Goal: Book appointment/travel/reservation

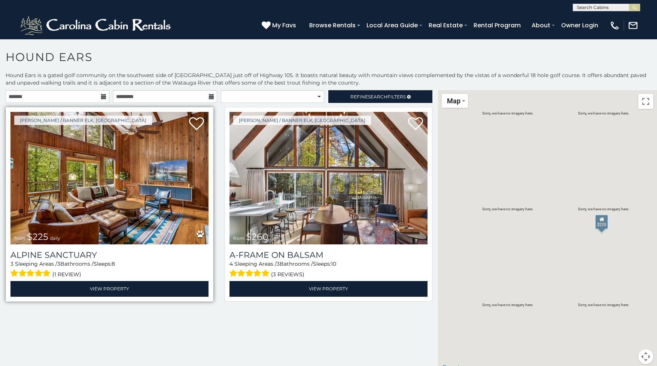
scroll to position [1, 0]
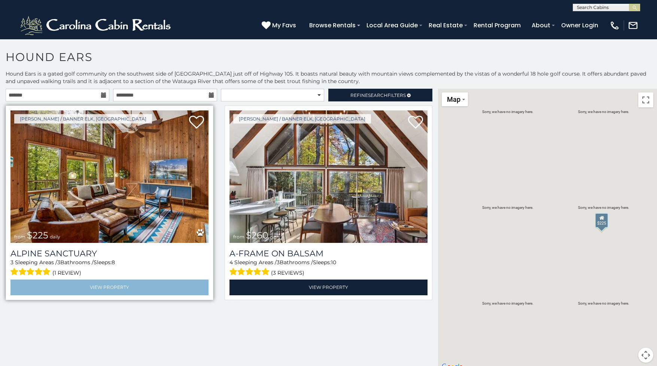
click at [158, 285] on link "View Property" at bounding box center [109, 287] width 198 height 15
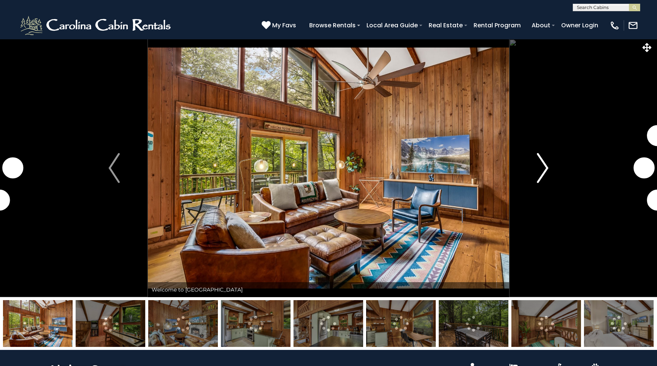
click at [544, 165] on img "Next" at bounding box center [542, 168] width 11 height 30
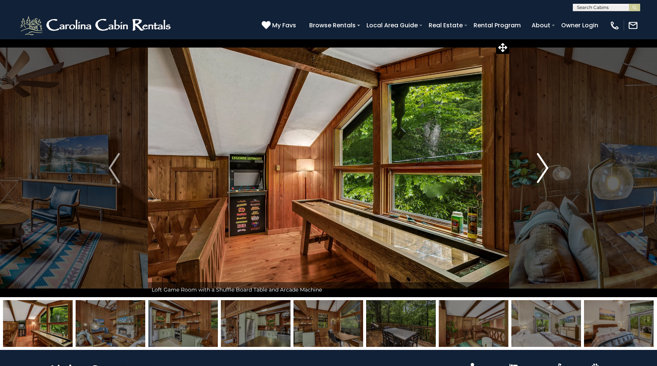
click at [545, 169] on img "Next" at bounding box center [542, 168] width 11 height 30
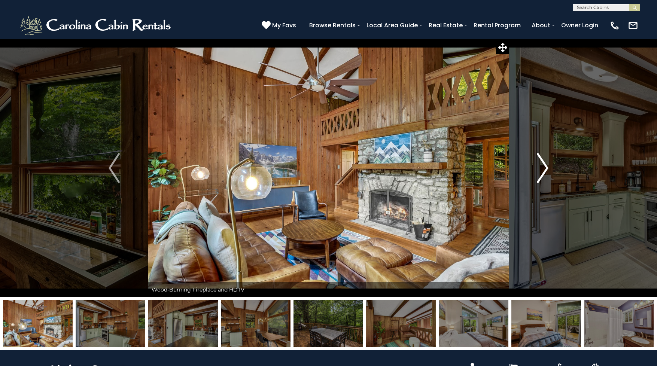
click at [545, 169] on img "Next" at bounding box center [542, 168] width 11 height 30
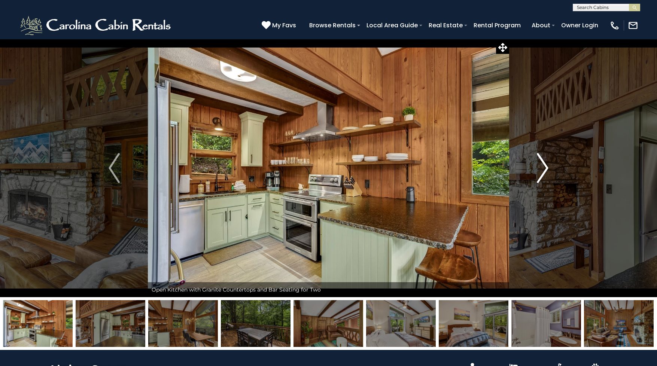
click at [545, 169] on img "Next" at bounding box center [542, 168] width 11 height 30
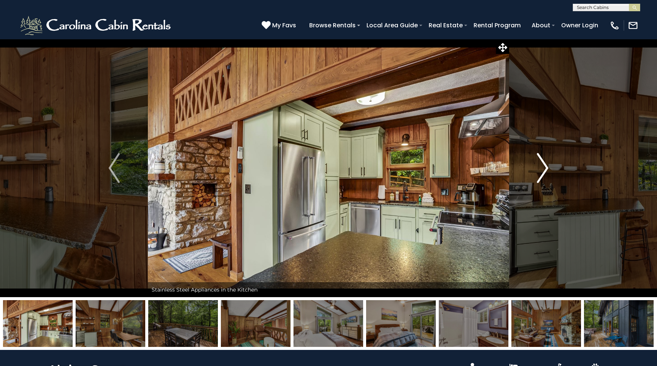
click at [545, 169] on img "Next" at bounding box center [542, 168] width 11 height 30
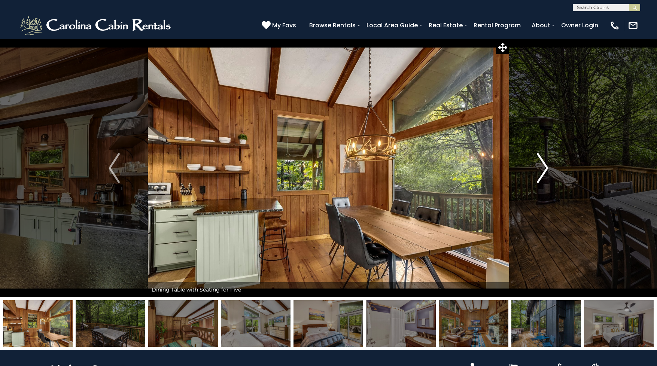
click at [545, 169] on img "Next" at bounding box center [542, 168] width 11 height 30
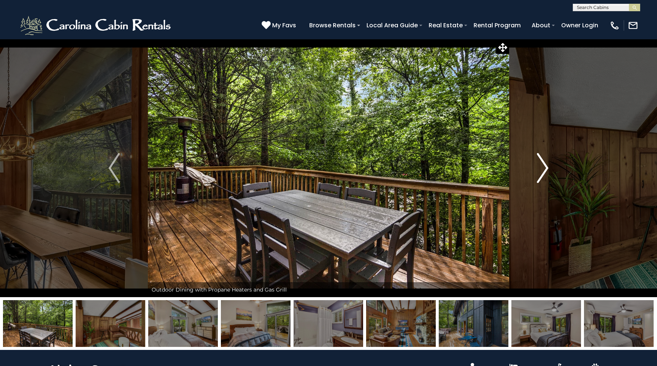
click at [545, 169] on img "Next" at bounding box center [542, 168] width 11 height 30
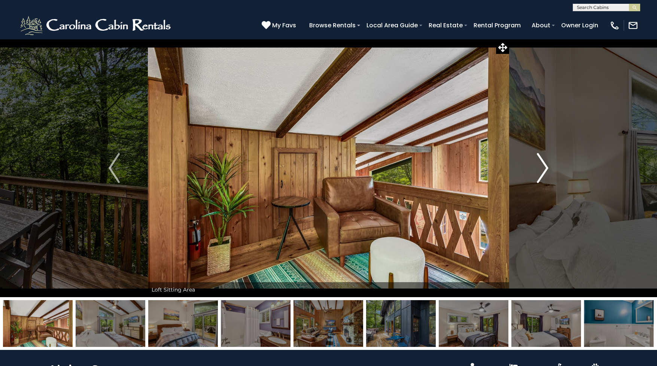
click at [545, 169] on img "Next" at bounding box center [542, 168] width 11 height 30
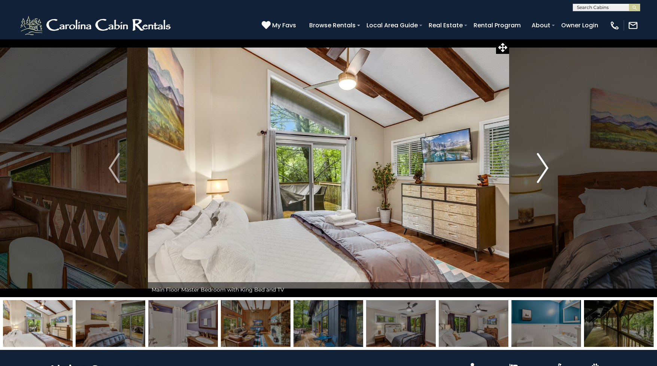
click at [545, 169] on img "Next" at bounding box center [542, 168] width 11 height 30
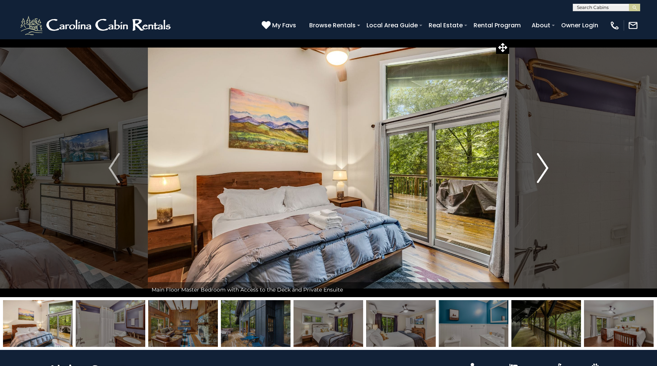
click at [545, 169] on img "Next" at bounding box center [542, 168] width 11 height 30
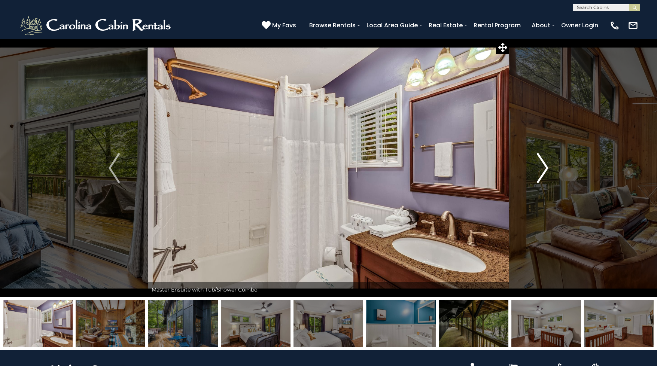
click at [545, 169] on img "Next" at bounding box center [542, 168] width 11 height 30
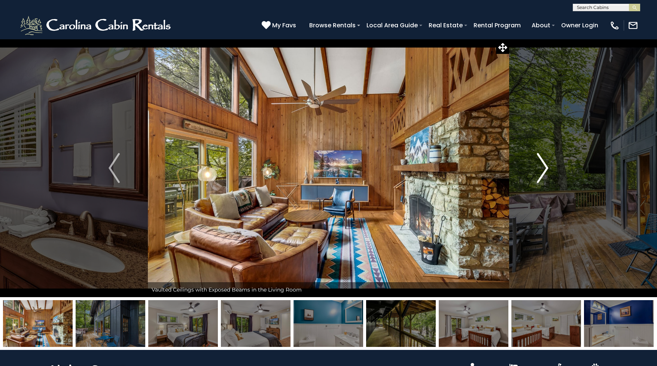
click at [545, 169] on img "Next" at bounding box center [542, 168] width 11 height 30
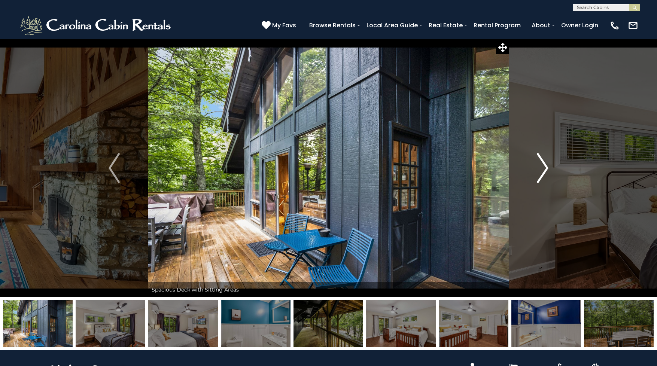
click at [545, 169] on img "Next" at bounding box center [542, 168] width 11 height 30
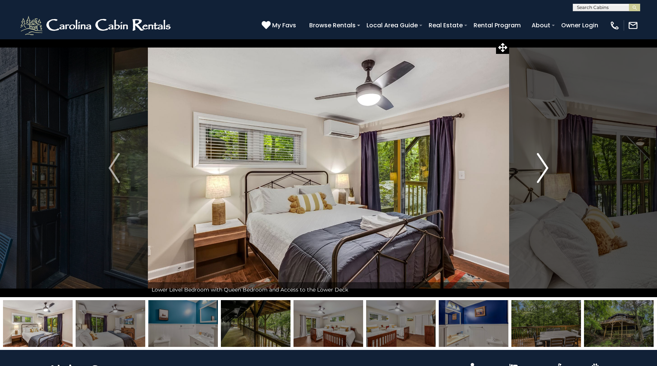
click at [545, 169] on img "Next" at bounding box center [542, 168] width 11 height 30
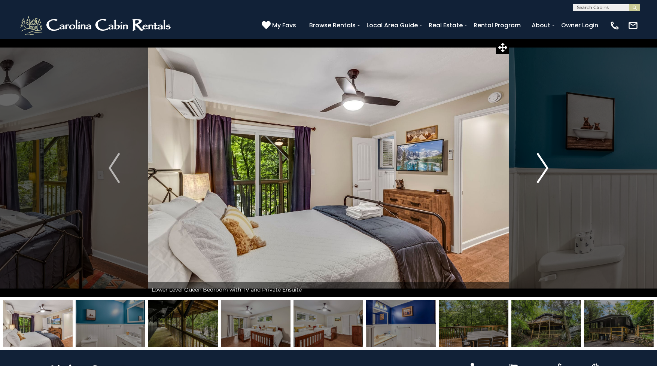
click at [545, 169] on img "Next" at bounding box center [542, 168] width 11 height 30
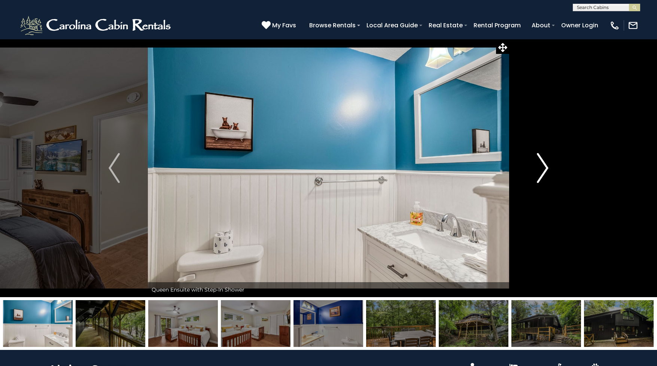
click at [545, 169] on img "Next" at bounding box center [542, 168] width 11 height 30
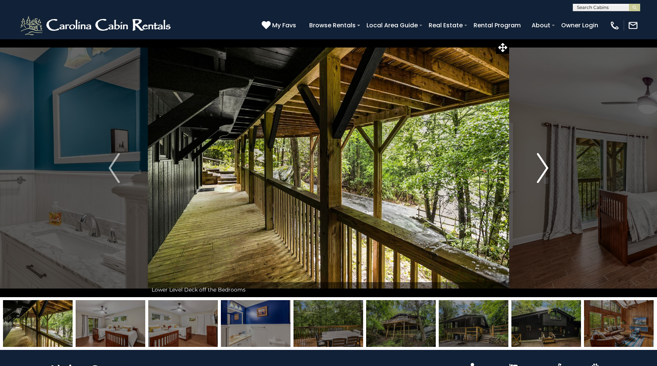
click at [545, 169] on img "Next" at bounding box center [542, 168] width 11 height 30
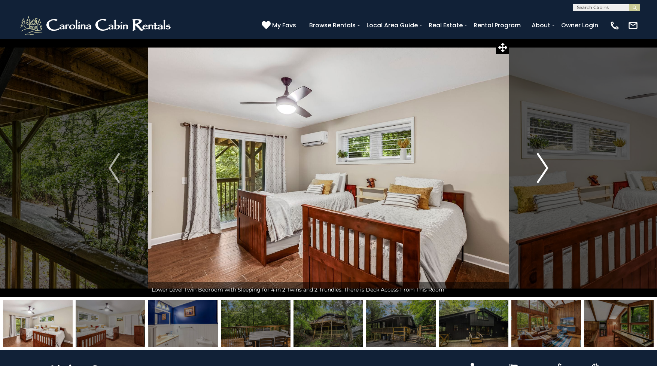
click at [545, 169] on img "Next" at bounding box center [542, 168] width 11 height 30
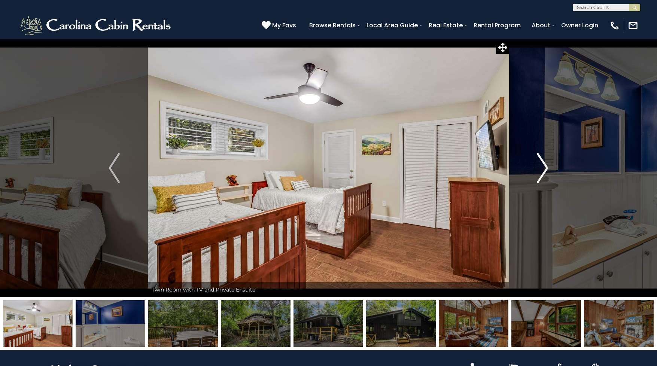
click at [545, 169] on img "Next" at bounding box center [542, 168] width 11 height 30
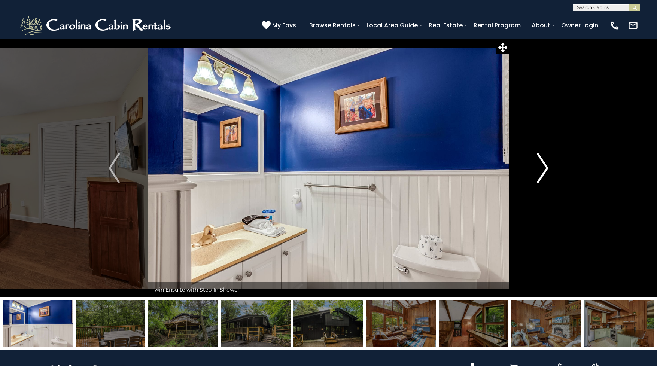
click at [545, 169] on img "Next" at bounding box center [542, 168] width 11 height 30
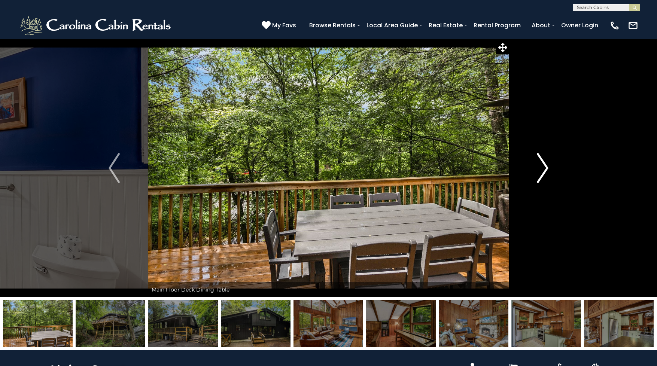
click at [545, 169] on img "Next" at bounding box center [542, 168] width 11 height 30
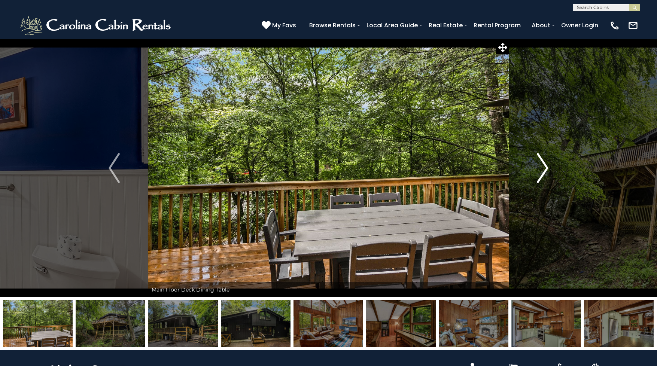
click at [545, 169] on img "Next" at bounding box center [542, 168] width 11 height 30
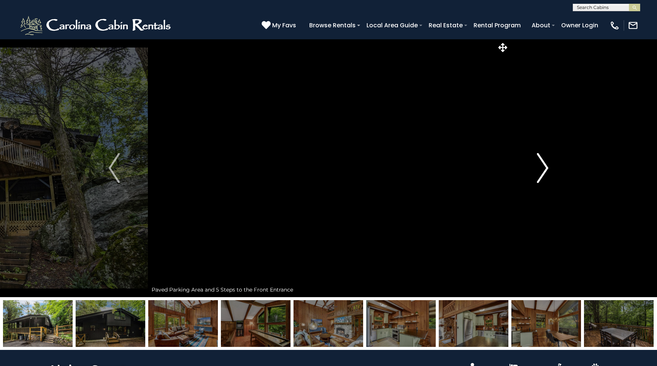
click at [545, 169] on img "Next" at bounding box center [542, 168] width 11 height 30
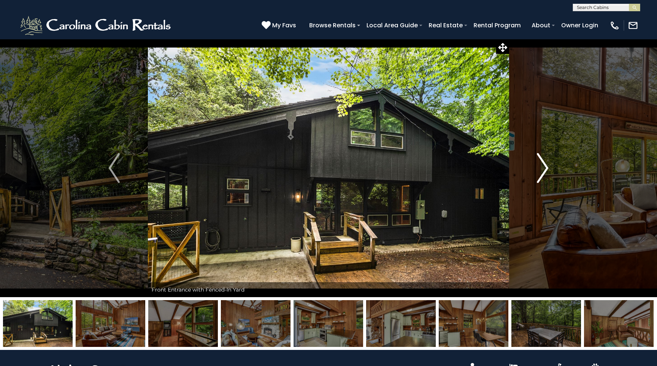
click at [545, 169] on img "Next" at bounding box center [542, 168] width 11 height 30
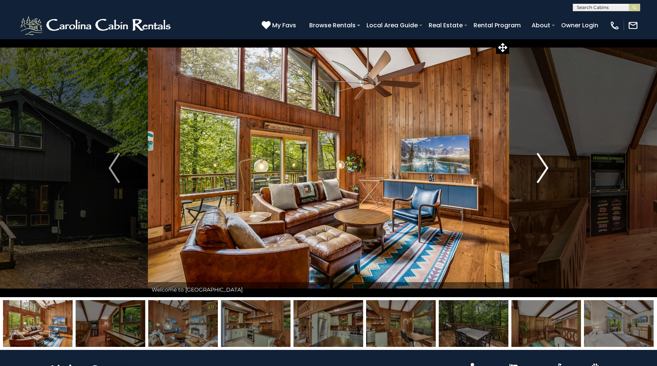
click at [545, 169] on img "Next" at bounding box center [542, 168] width 11 height 30
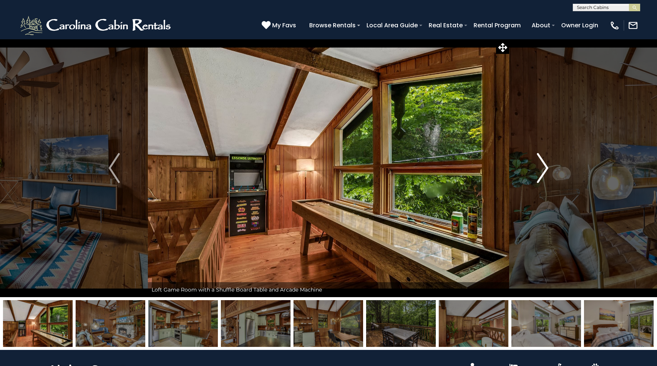
click at [545, 169] on img "Next" at bounding box center [542, 168] width 11 height 30
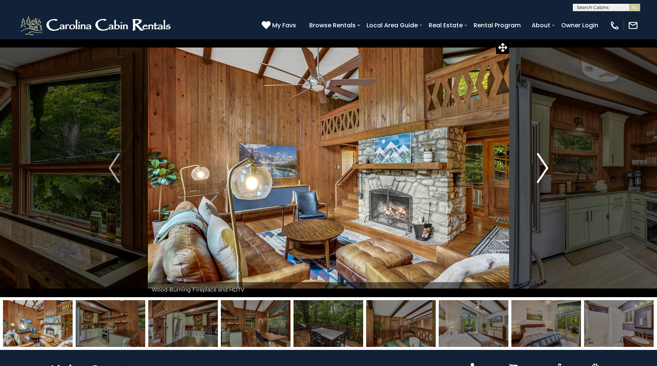
click at [545, 169] on img "Next" at bounding box center [542, 168] width 11 height 30
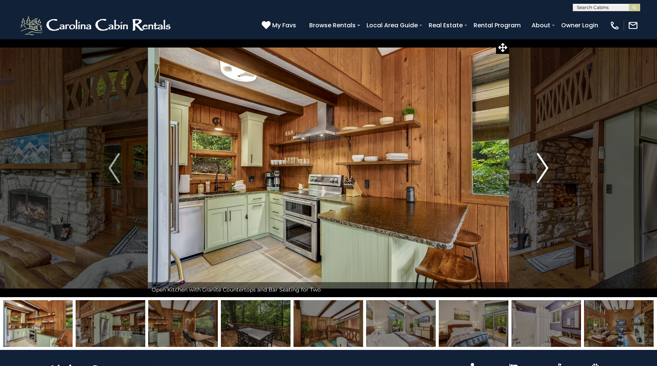
click at [545, 169] on img "Next" at bounding box center [542, 168] width 11 height 30
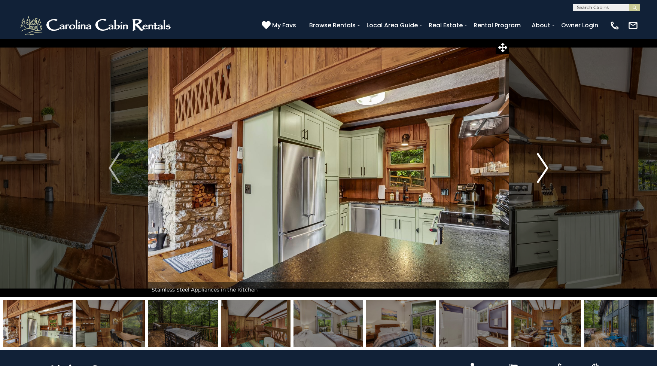
click at [545, 169] on img "Next" at bounding box center [542, 168] width 11 height 30
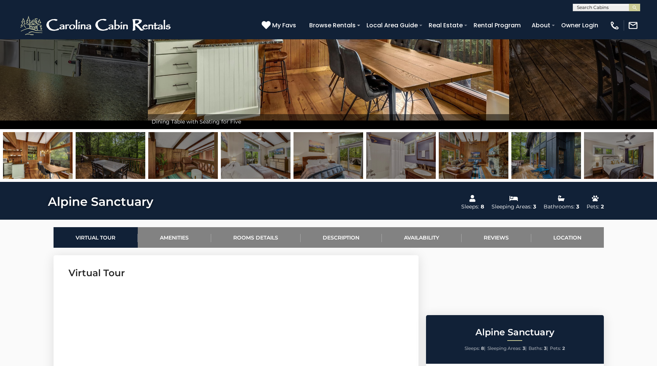
scroll to position [340, 0]
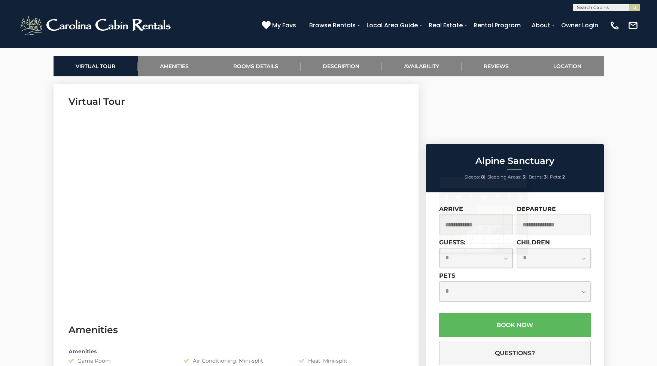
click at [478, 215] on input "text" at bounding box center [476, 225] width 74 height 21
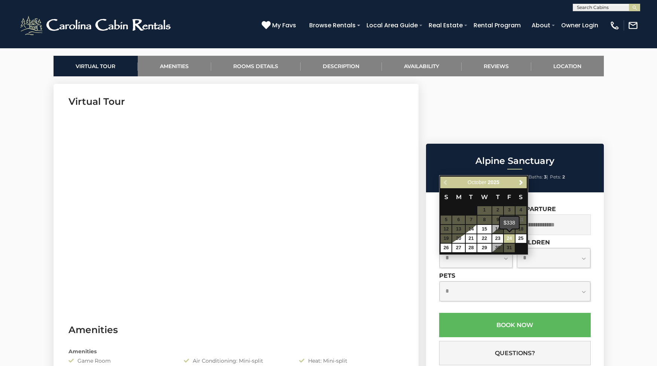
click at [511, 238] on link "24" at bounding box center [509, 238] width 11 height 9
type input "**********"
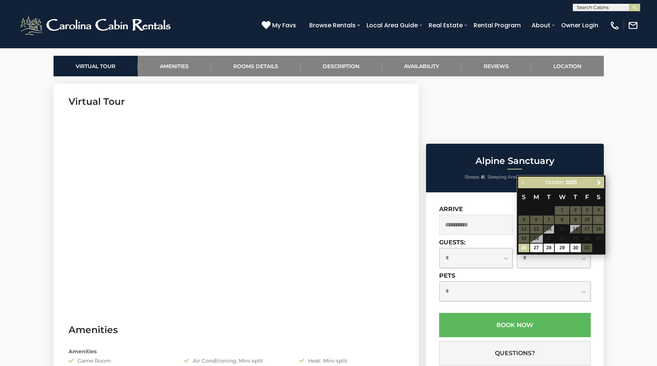
click at [580, 215] on input "text" at bounding box center [554, 225] width 74 height 21
click at [523, 249] on link "26" at bounding box center [524, 248] width 11 height 9
type input "**********"
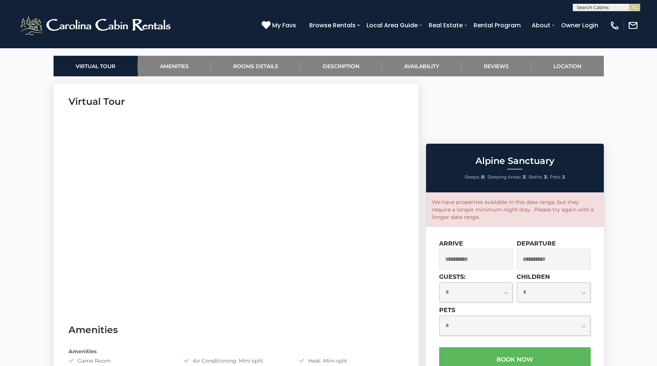
select select "*"
click at [495, 249] on input "**********" at bounding box center [476, 259] width 74 height 21
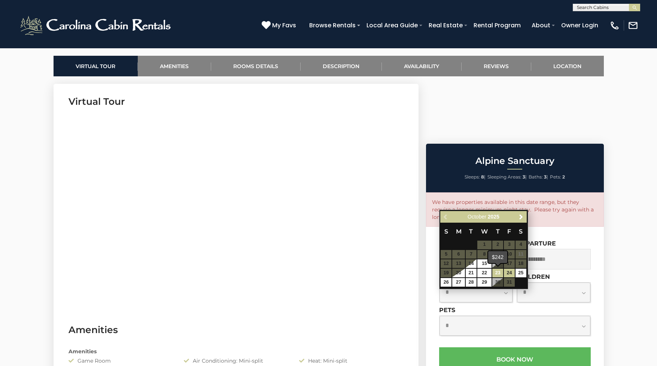
click at [499, 271] on link "23" at bounding box center [497, 273] width 11 height 9
type input "**********"
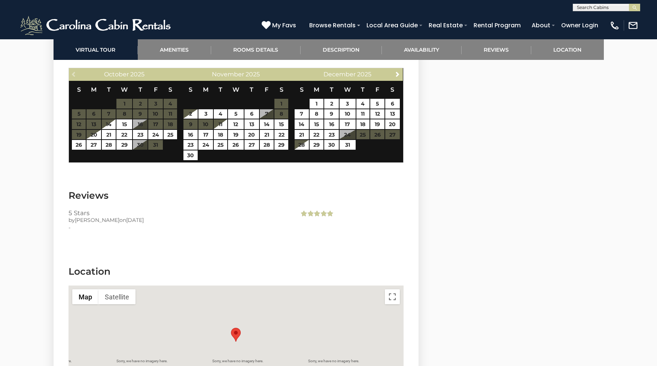
scroll to position [1641, 0]
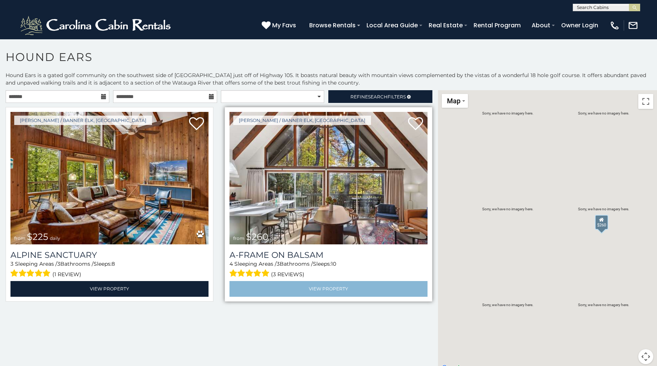
click at [330, 287] on link "View Property" at bounding box center [328, 288] width 198 height 15
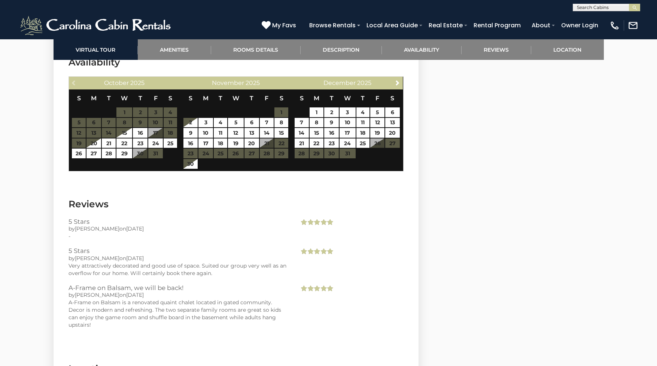
scroll to position [1493, 0]
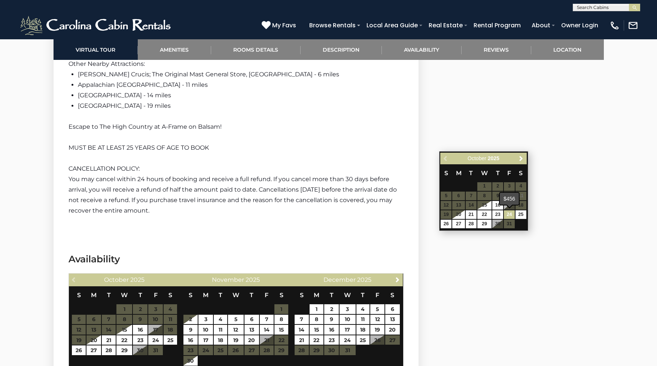
click at [510, 212] on link "24" at bounding box center [509, 214] width 11 height 9
type input "**********"
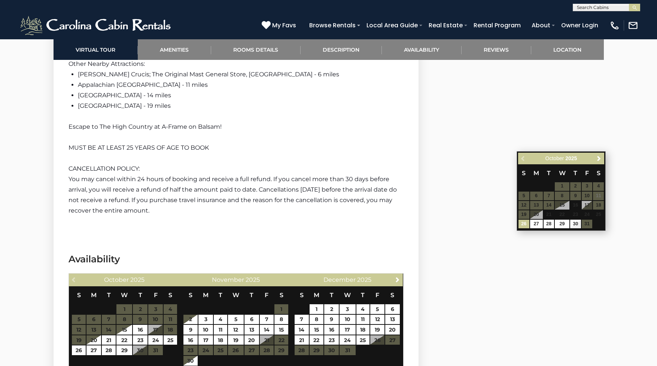
click at [533, 224] on link "27" at bounding box center [536, 224] width 13 height 9
type input "**********"
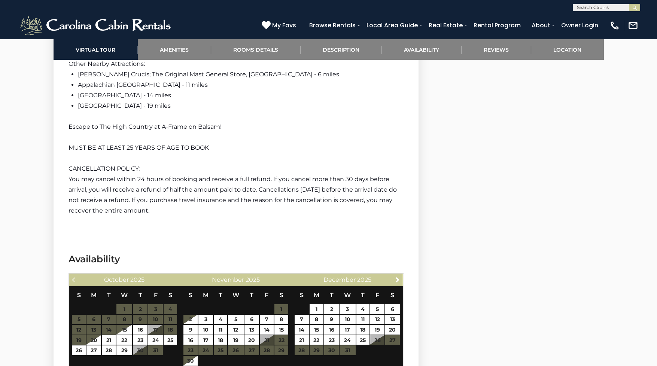
select select "*"
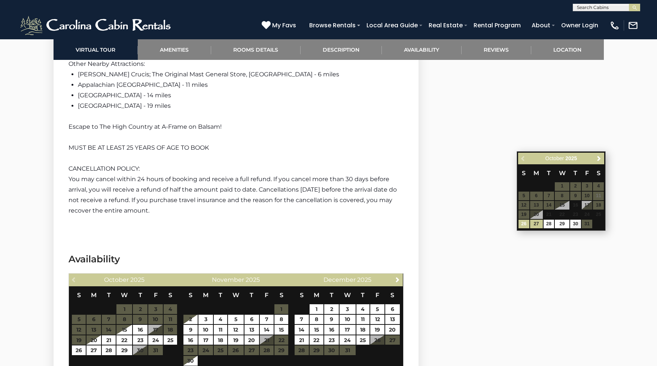
click at [523, 223] on link "26" at bounding box center [524, 224] width 11 height 9
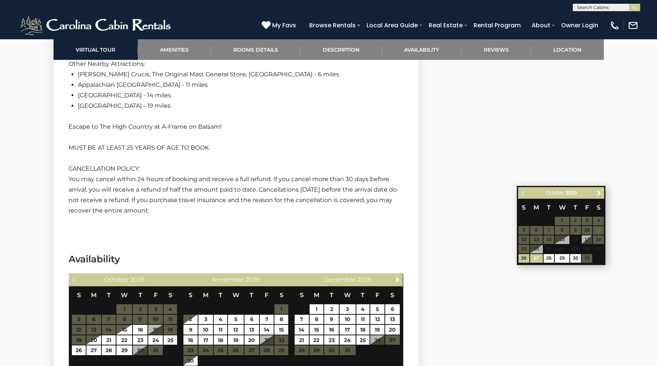
click at [537, 259] on link "27" at bounding box center [536, 258] width 13 height 9
type input "**********"
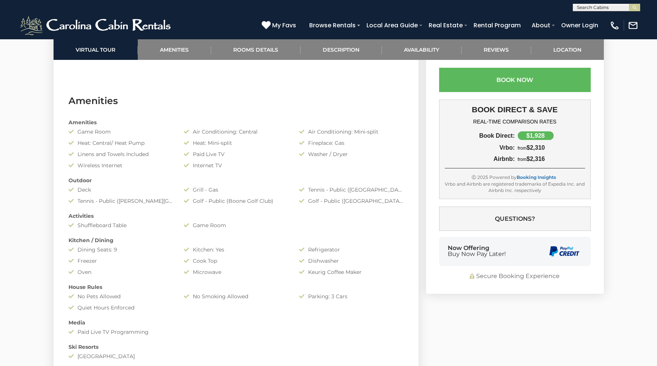
scroll to position [0, 0]
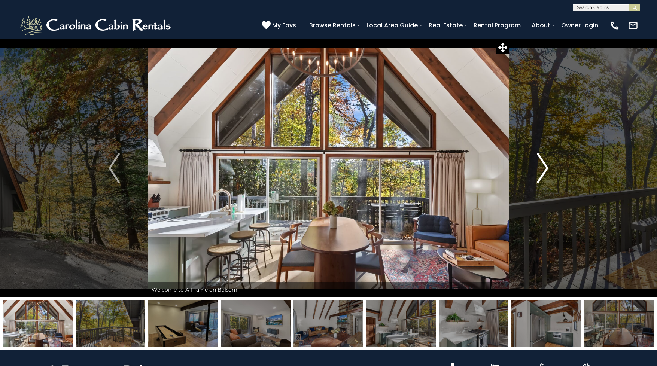
click at [547, 165] on img "Next" at bounding box center [542, 168] width 11 height 30
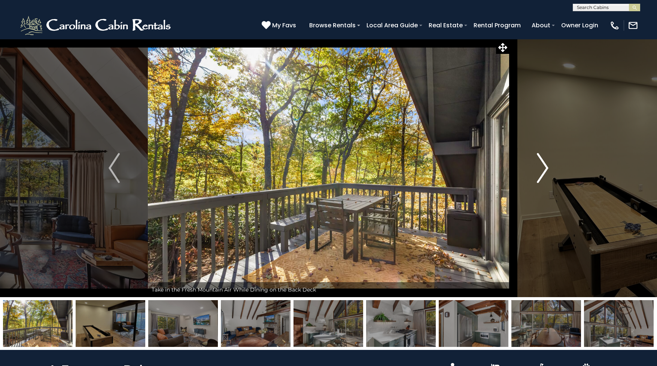
click at [545, 166] on img "Next" at bounding box center [542, 168] width 11 height 30
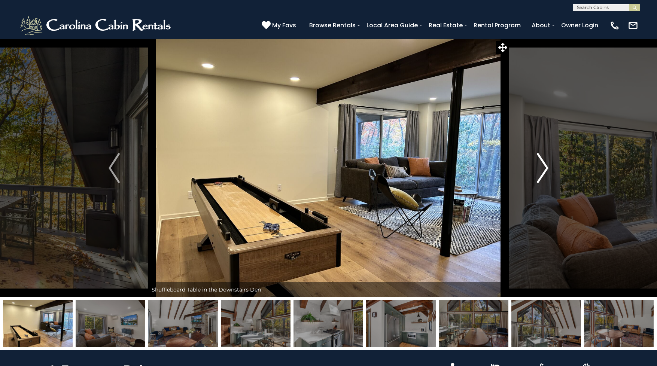
click at [545, 166] on img "Next" at bounding box center [542, 168] width 11 height 30
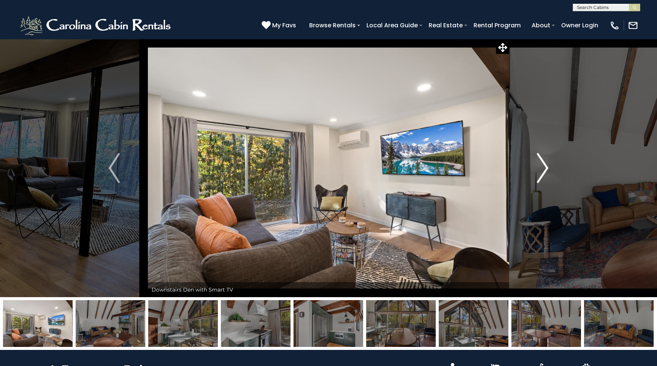
click at [545, 166] on img "Next" at bounding box center [542, 168] width 11 height 30
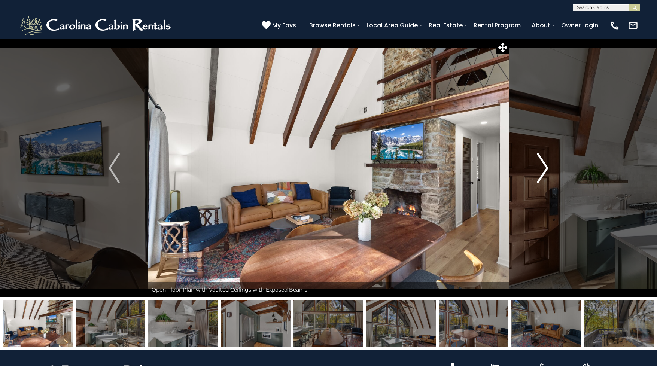
click at [545, 166] on img "Next" at bounding box center [542, 168] width 11 height 30
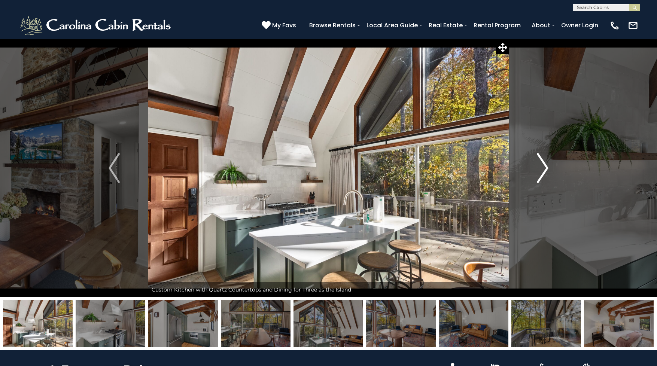
click at [545, 166] on img "Next" at bounding box center [542, 168] width 11 height 30
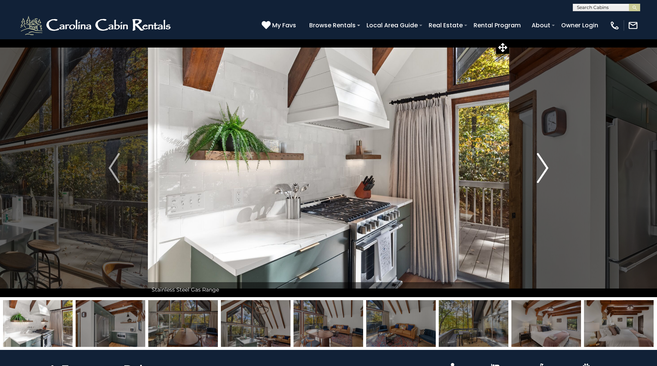
click at [545, 166] on img "Next" at bounding box center [542, 168] width 11 height 30
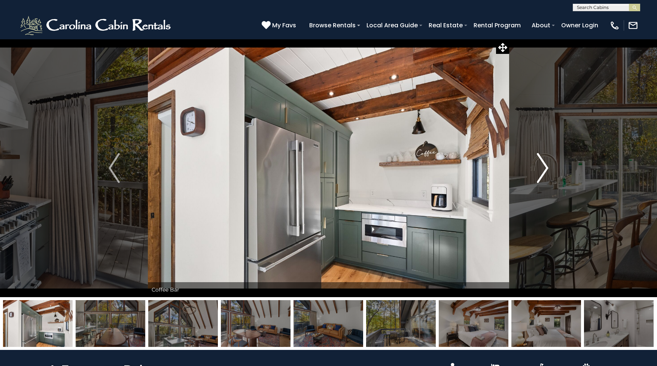
click at [545, 166] on img "Next" at bounding box center [542, 168] width 11 height 30
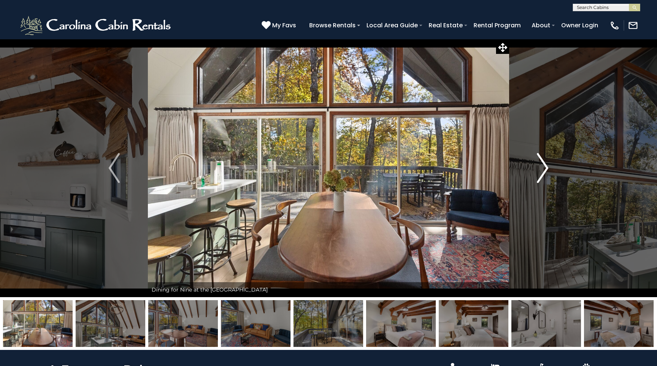
click at [545, 166] on img "Next" at bounding box center [542, 168] width 11 height 30
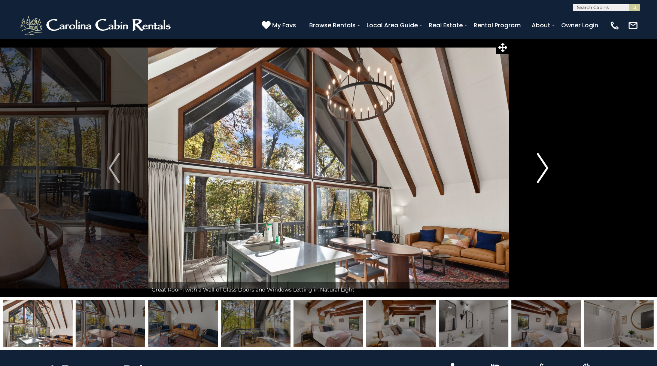
click at [545, 167] on img "Next" at bounding box center [542, 168] width 11 height 30
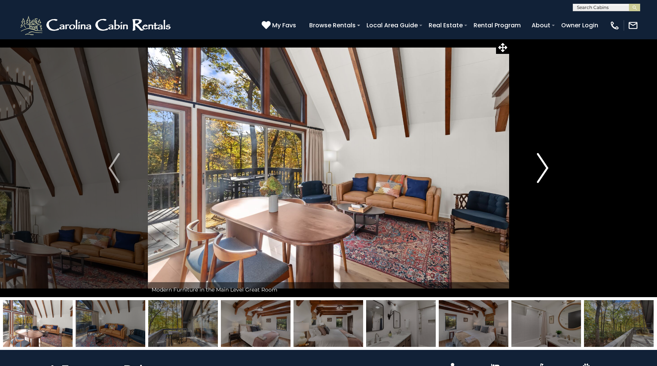
click at [544, 168] on img "Next" at bounding box center [542, 168] width 11 height 30
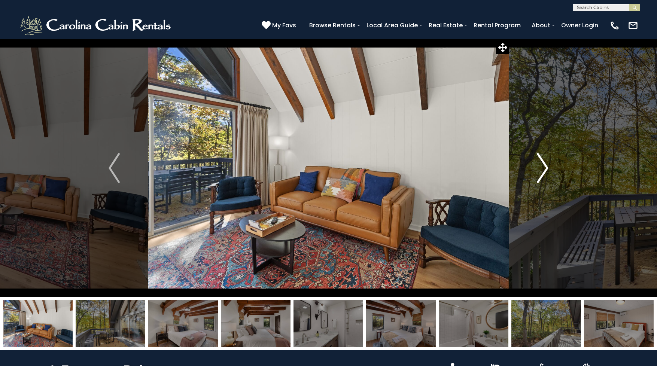
click at [544, 168] on img "Next" at bounding box center [542, 168] width 11 height 30
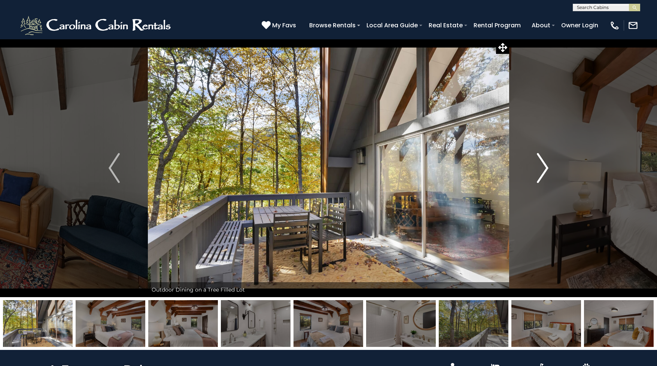
click at [544, 168] on img "Next" at bounding box center [542, 168] width 11 height 30
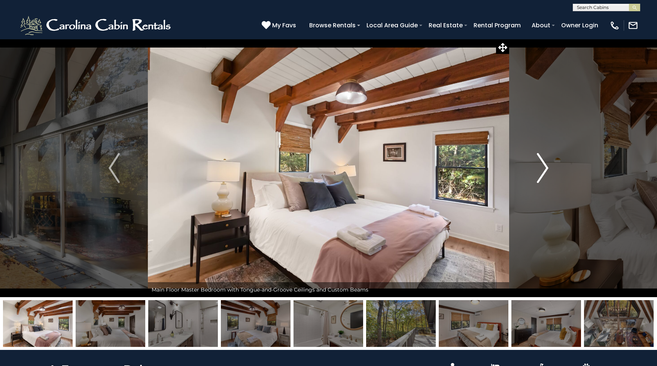
click at [544, 168] on img "Next" at bounding box center [542, 168] width 11 height 30
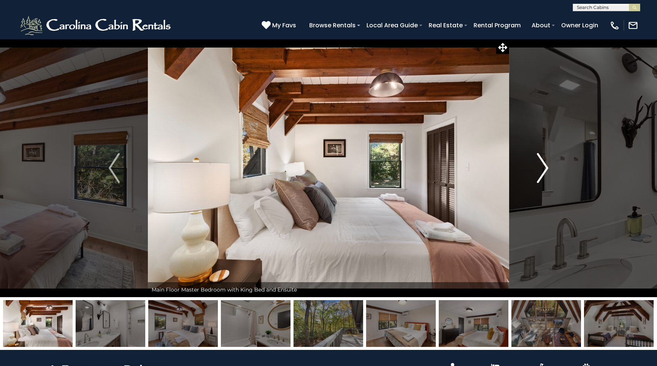
click at [544, 168] on img "Next" at bounding box center [542, 168] width 11 height 30
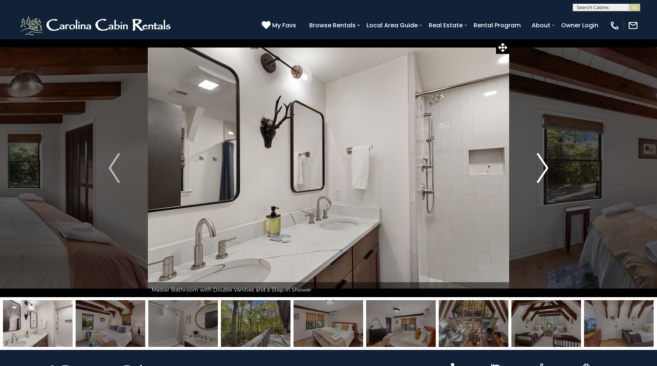
click at [544, 168] on img "Next" at bounding box center [542, 168] width 11 height 30
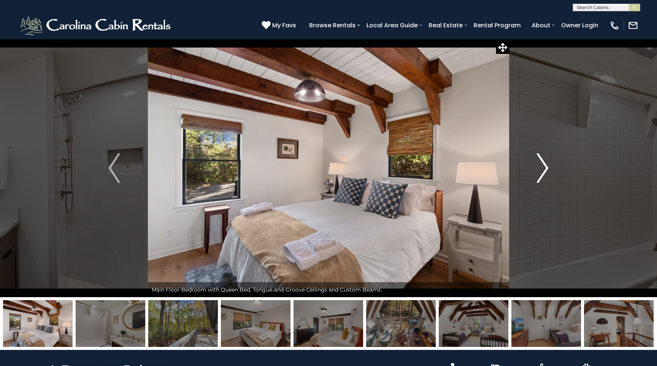
click at [544, 168] on img "Next" at bounding box center [542, 168] width 11 height 30
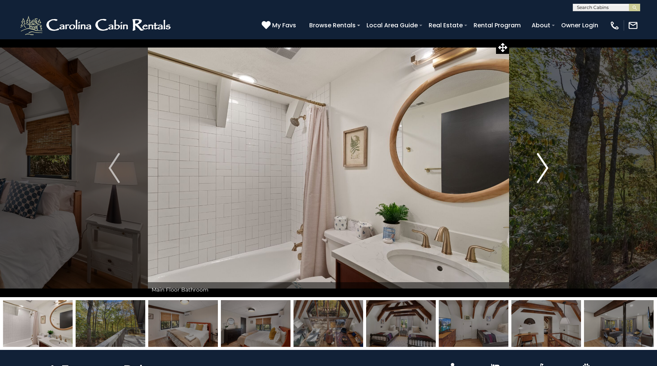
click at [544, 168] on img "Next" at bounding box center [542, 168] width 11 height 30
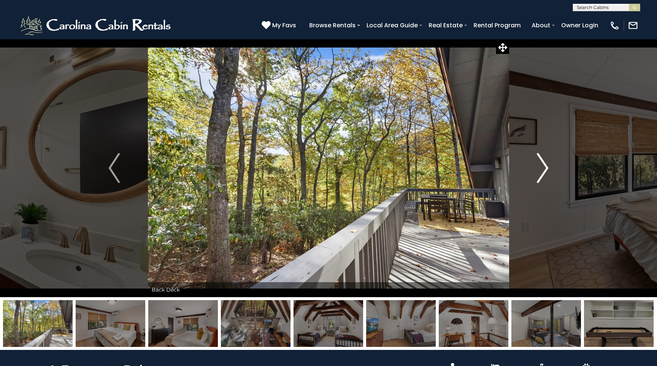
click at [544, 168] on img "Next" at bounding box center [542, 168] width 11 height 30
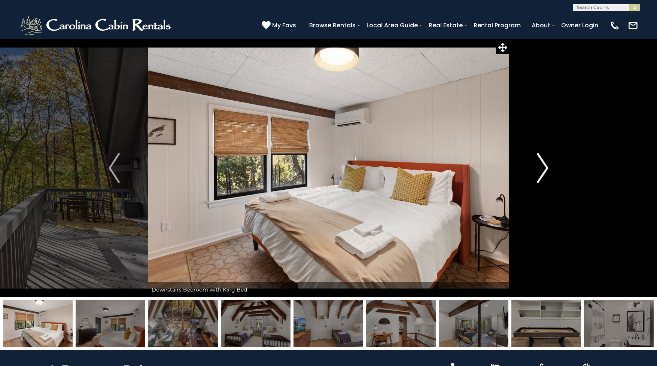
click at [544, 168] on img "Next" at bounding box center [542, 168] width 11 height 30
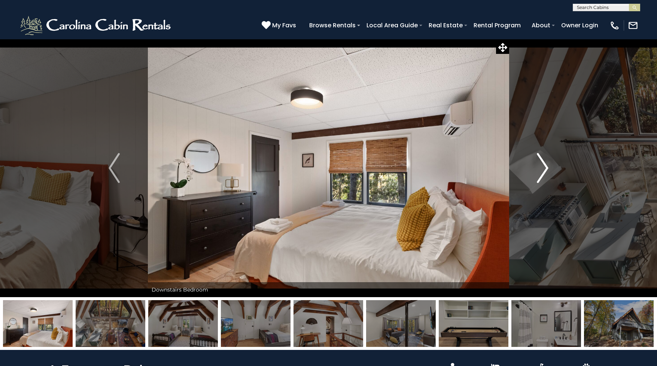
click at [544, 168] on img "Next" at bounding box center [542, 168] width 11 height 30
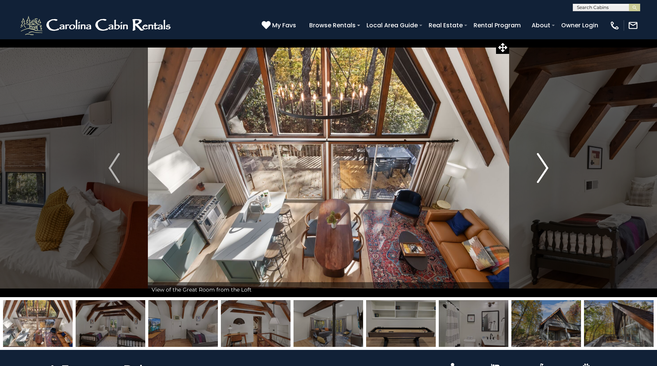
click at [544, 168] on img "Next" at bounding box center [542, 168] width 11 height 30
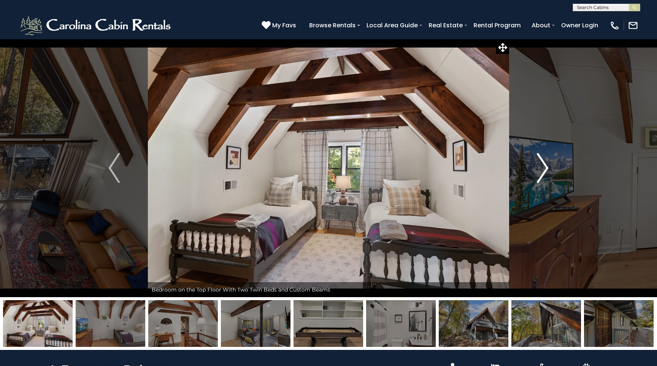
click at [544, 168] on img "Next" at bounding box center [542, 168] width 11 height 30
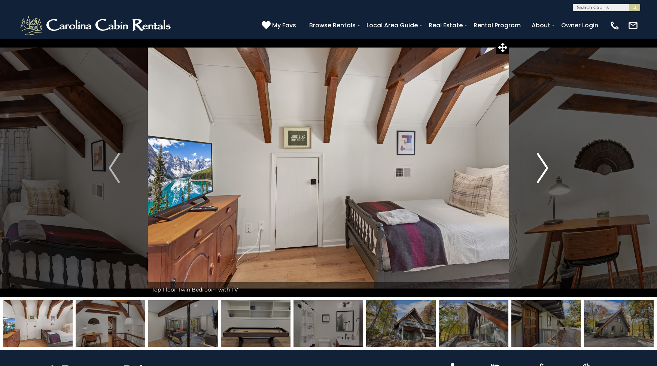
click at [544, 168] on img "Next" at bounding box center [542, 168] width 11 height 30
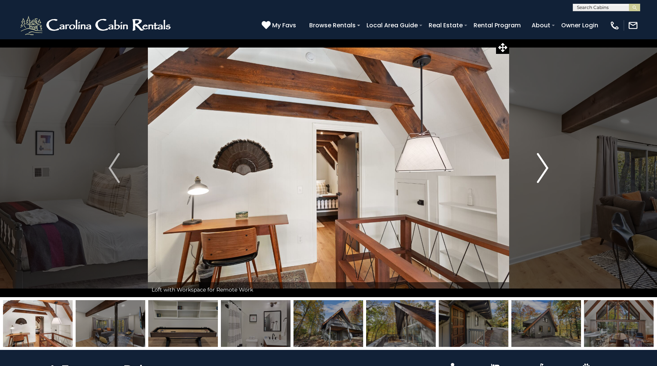
click at [544, 168] on img "Next" at bounding box center [542, 168] width 11 height 30
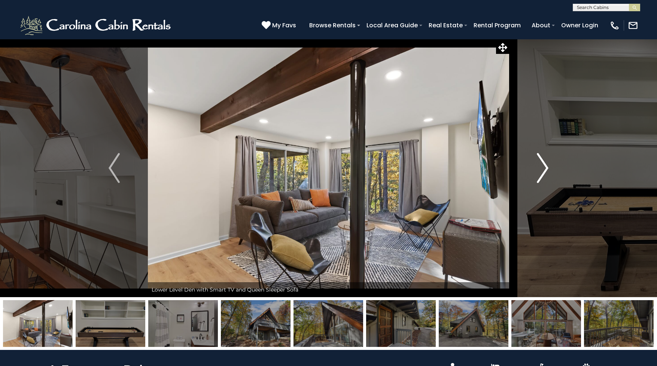
click at [544, 168] on img "Next" at bounding box center [542, 168] width 11 height 30
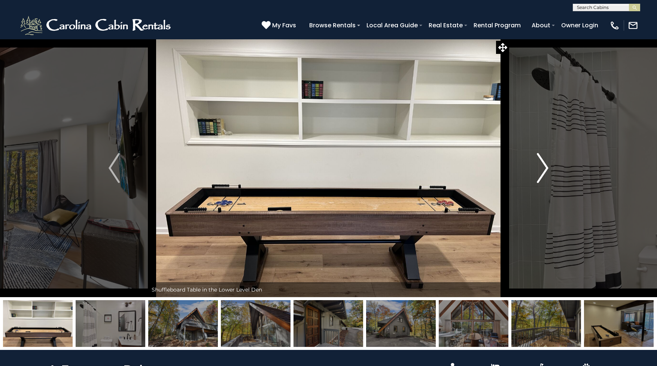
click at [544, 168] on img "Next" at bounding box center [542, 168] width 11 height 30
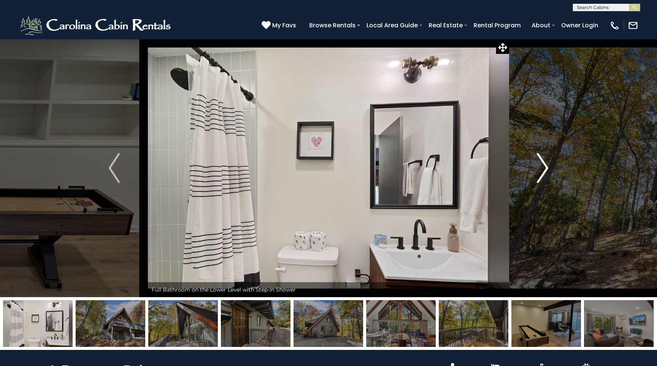
click at [544, 168] on img "Next" at bounding box center [542, 168] width 11 height 30
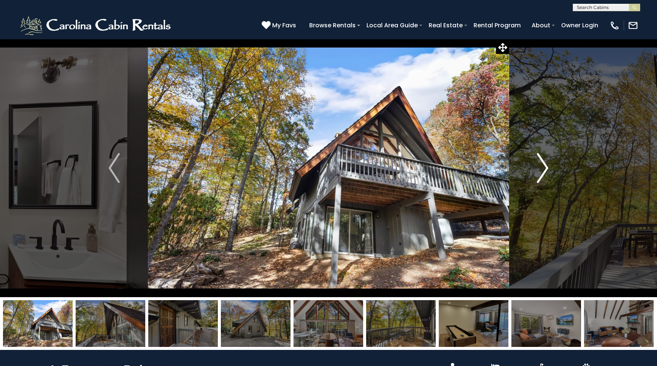
click at [544, 168] on img "Next" at bounding box center [542, 168] width 11 height 30
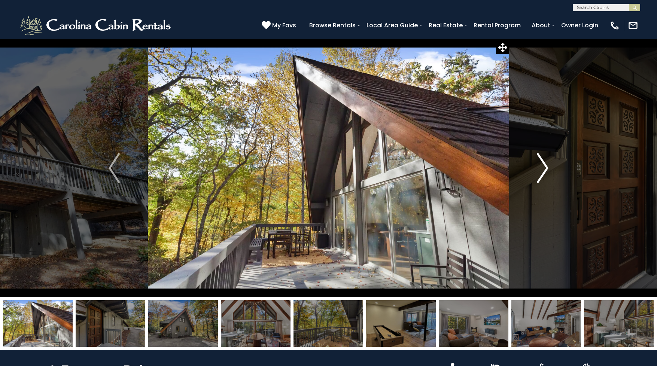
click at [544, 168] on img "Next" at bounding box center [542, 168] width 11 height 30
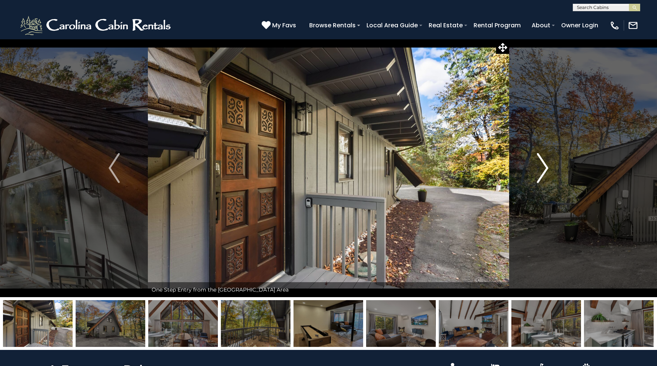
click at [544, 168] on img "Next" at bounding box center [542, 168] width 11 height 30
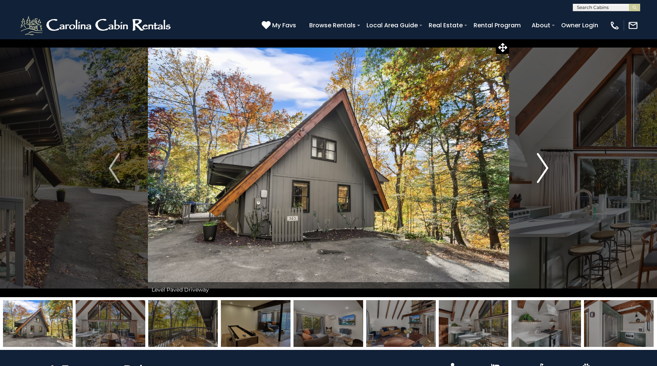
click at [544, 168] on img "Next" at bounding box center [542, 168] width 11 height 30
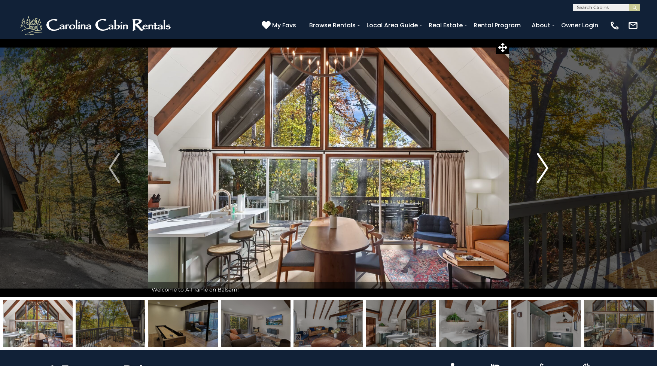
click at [544, 168] on img "Next" at bounding box center [542, 168] width 11 height 30
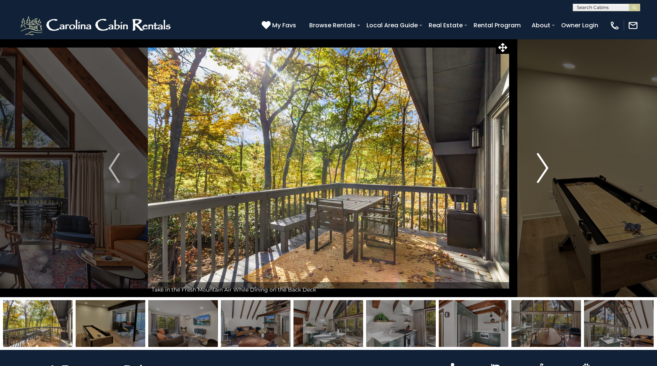
click at [544, 168] on img "Next" at bounding box center [542, 168] width 11 height 30
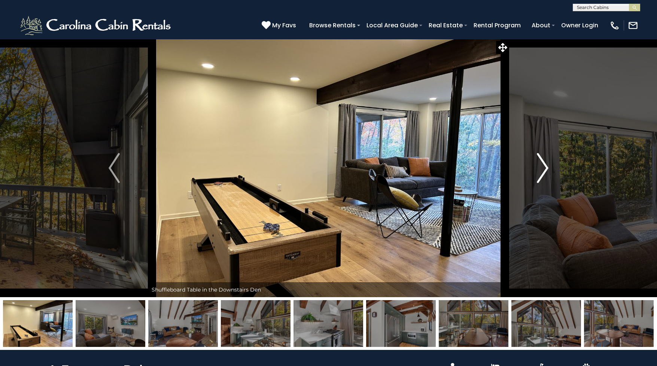
click at [544, 168] on img "Next" at bounding box center [542, 168] width 11 height 30
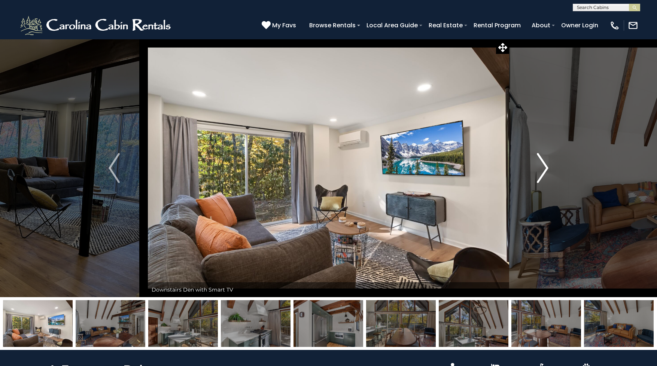
click at [544, 168] on img "Next" at bounding box center [542, 168] width 11 height 30
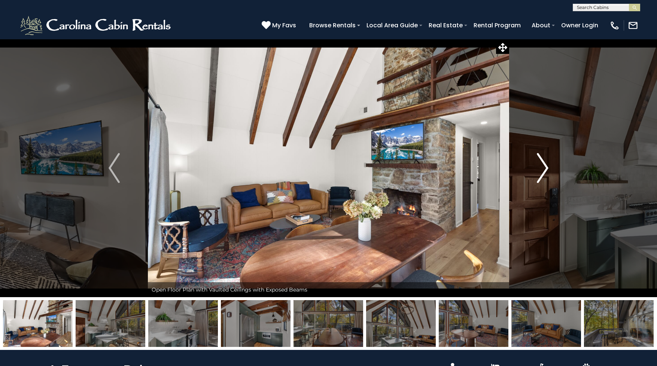
click at [544, 168] on img "Next" at bounding box center [542, 168] width 11 height 30
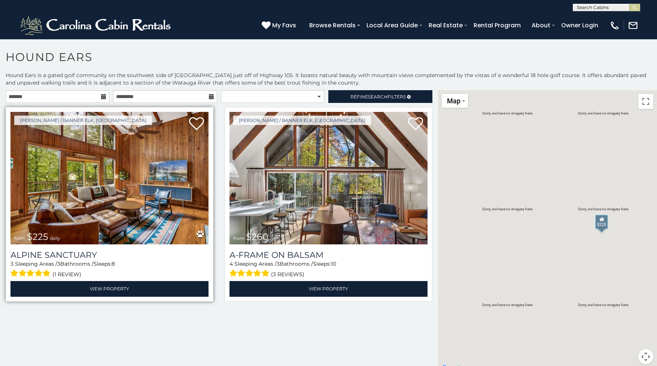
scroll to position [1, 0]
